Goal: Navigation & Orientation: Find specific page/section

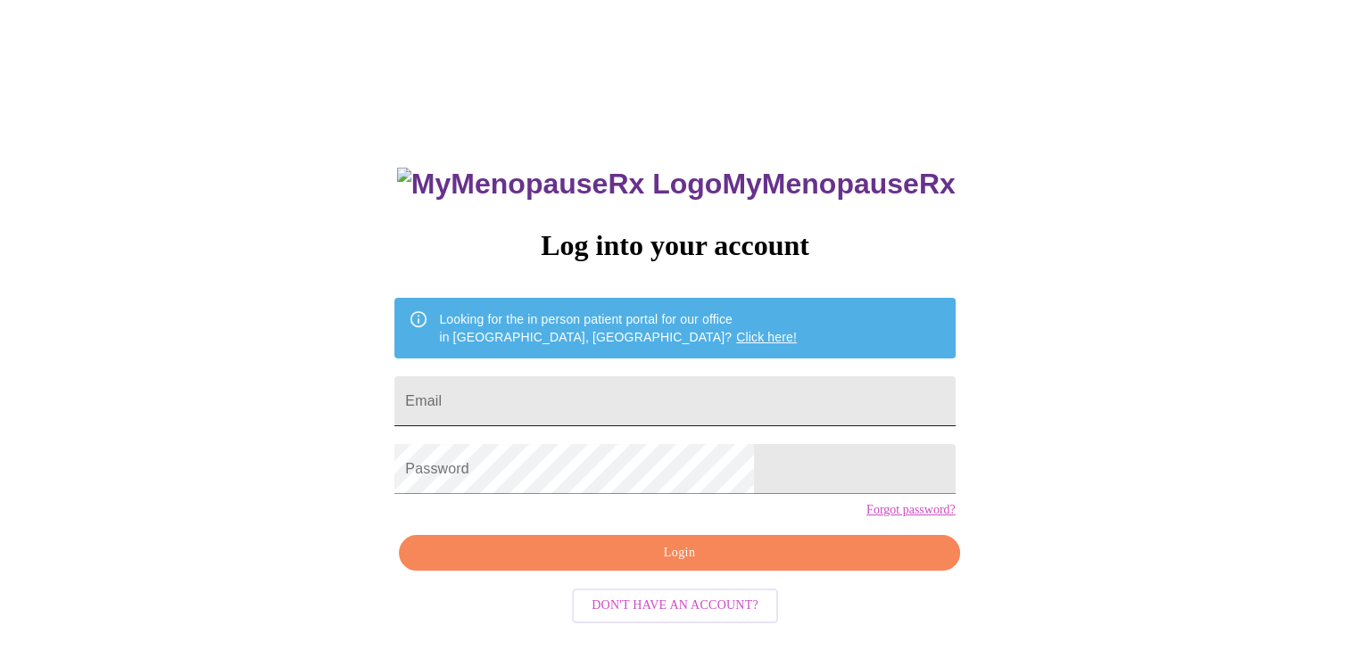
click at [648, 397] on input "Email" at bounding box center [674, 401] width 560 height 50
type input "beck2115@hotmail.com"
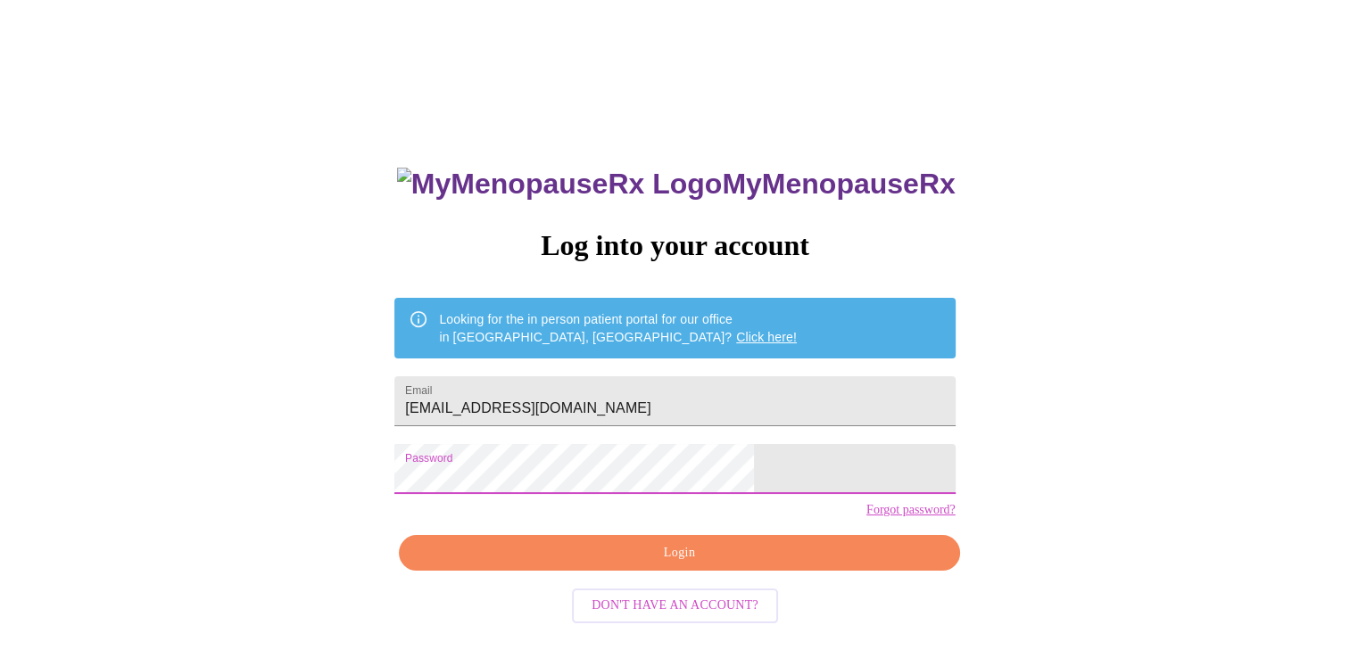
click at [596, 565] on span "Login" at bounding box center [678, 553] width 519 height 22
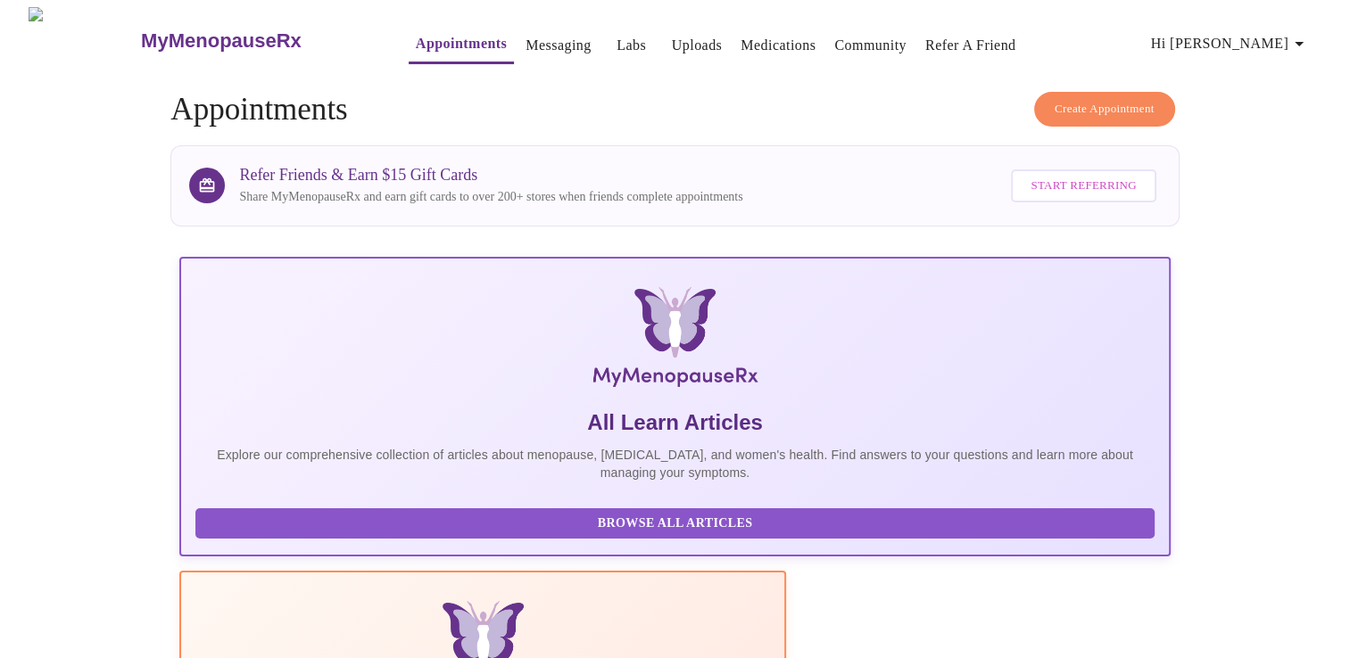
click at [762, 35] on link "Medications" at bounding box center [777, 45] width 75 height 25
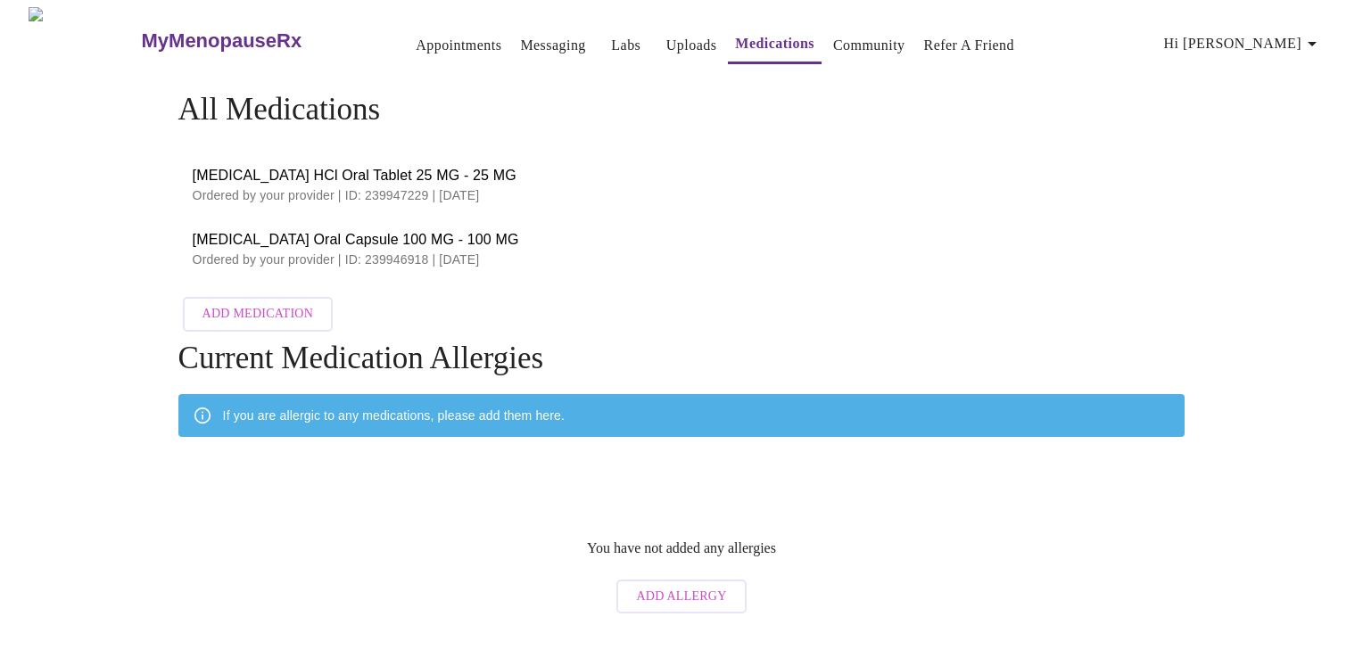
click at [666, 39] on link "Uploads" at bounding box center [691, 45] width 51 height 25
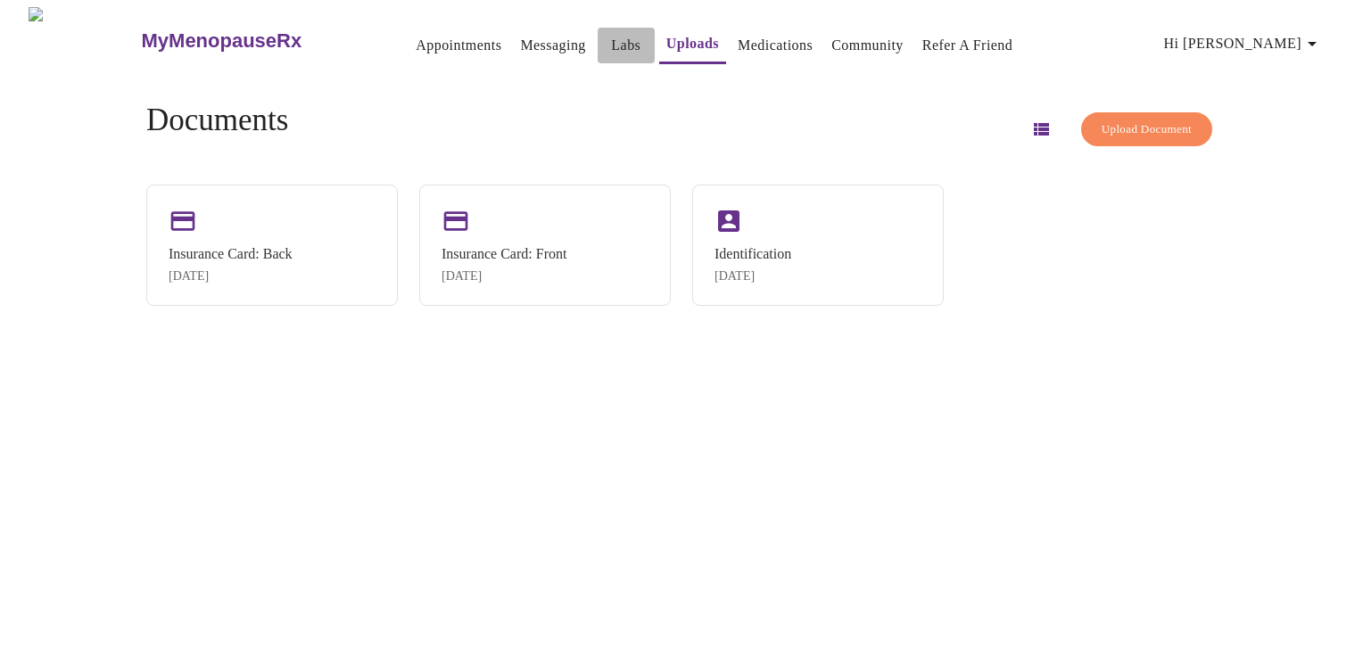
click at [611, 37] on link "Labs" at bounding box center [625, 45] width 29 height 25
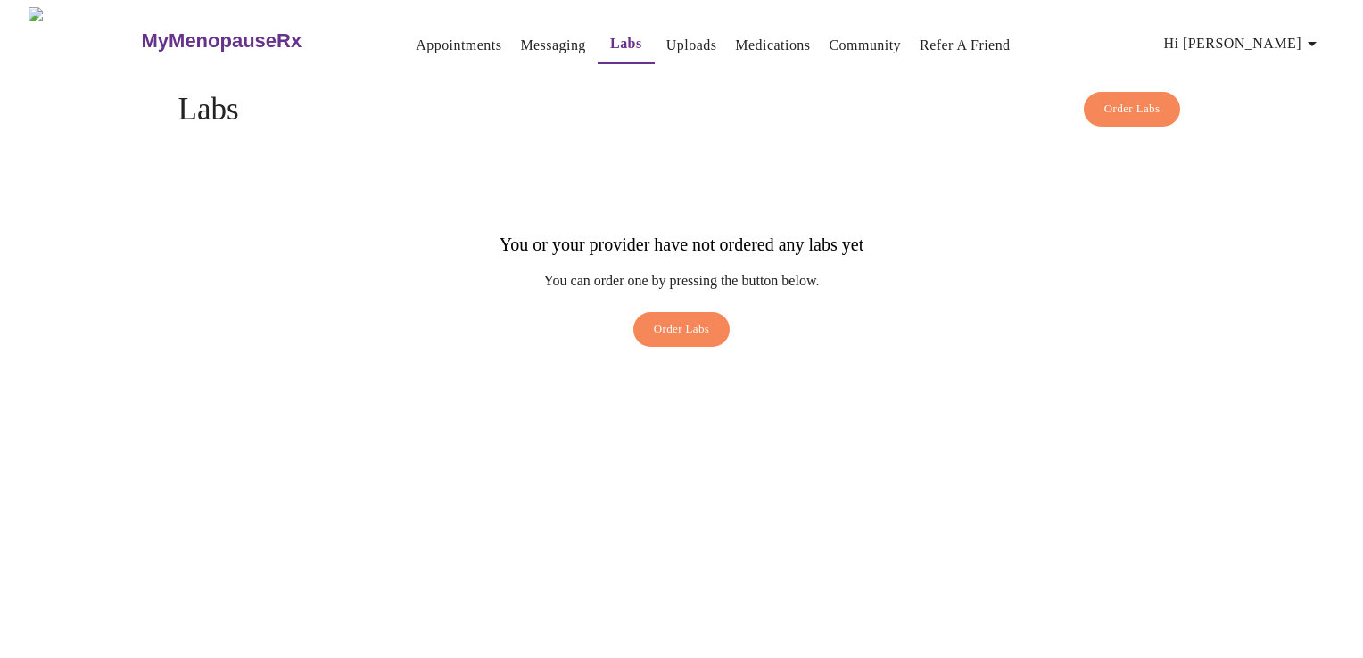
click at [520, 34] on link "Messaging" at bounding box center [552, 45] width 65 height 25
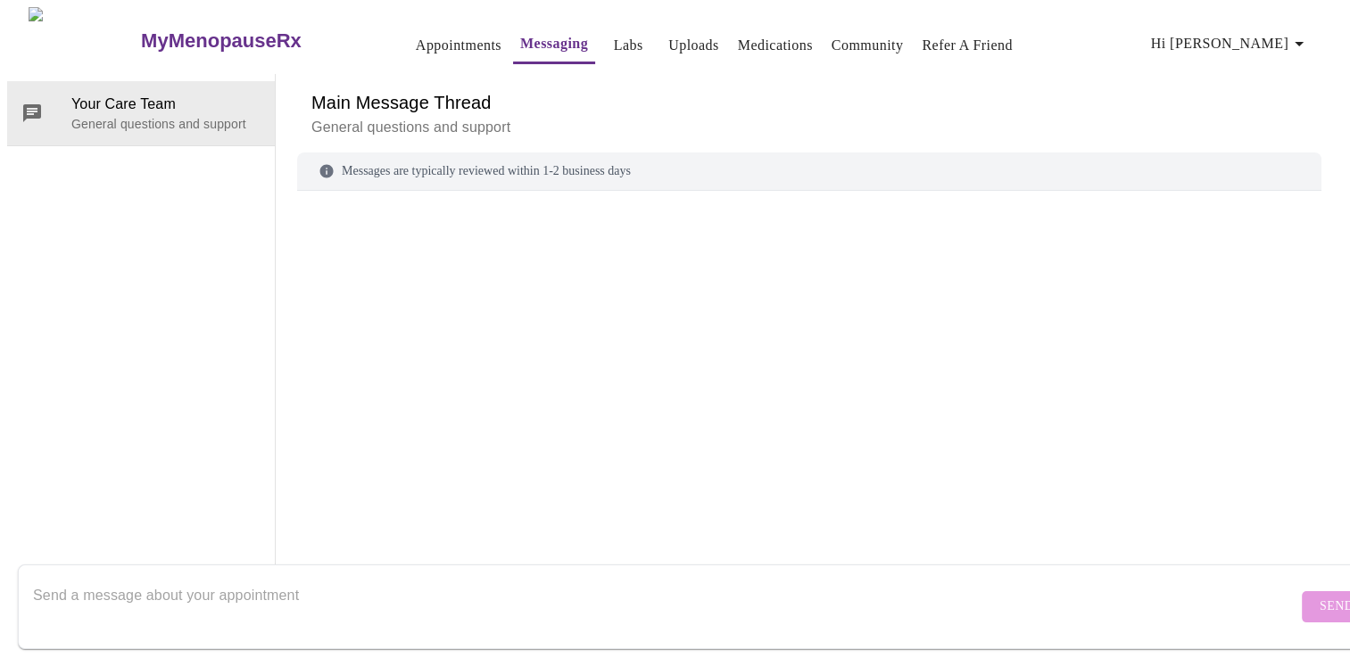
click at [425, 36] on link "Appointments" at bounding box center [459, 45] width 86 height 25
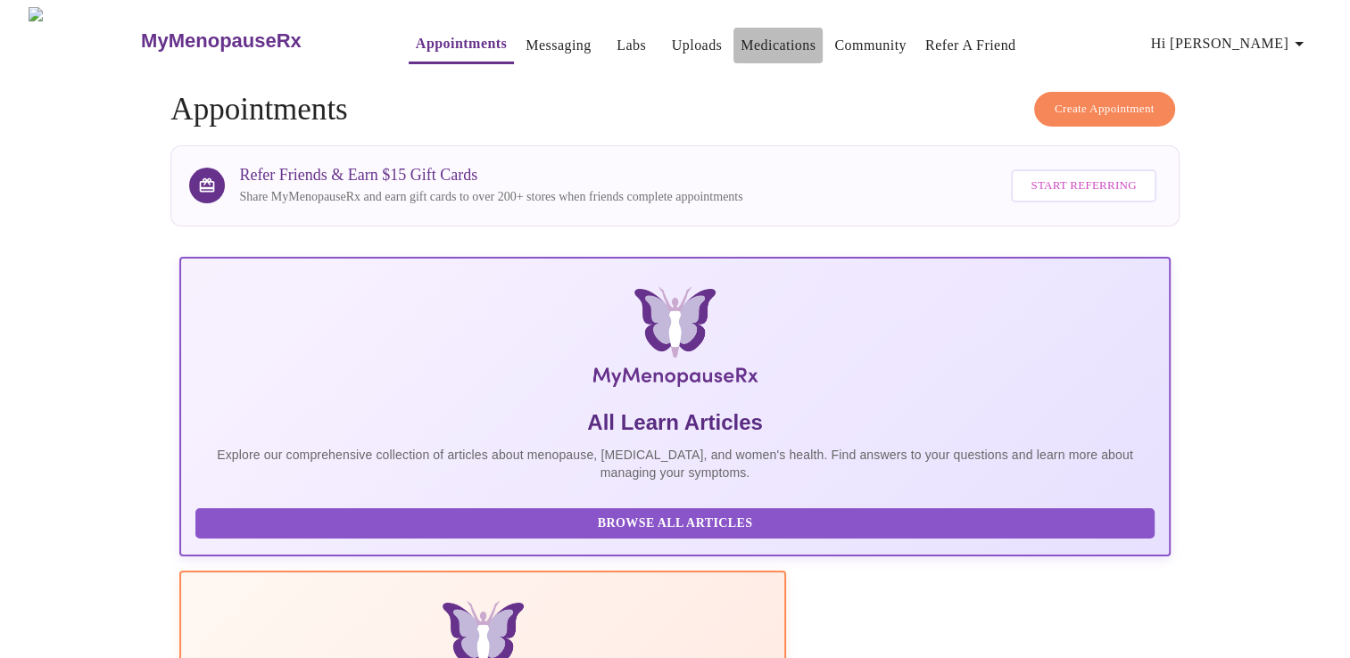
click at [749, 46] on link "Medications" at bounding box center [777, 45] width 75 height 25
